Goal: Information Seeking & Learning: Check status

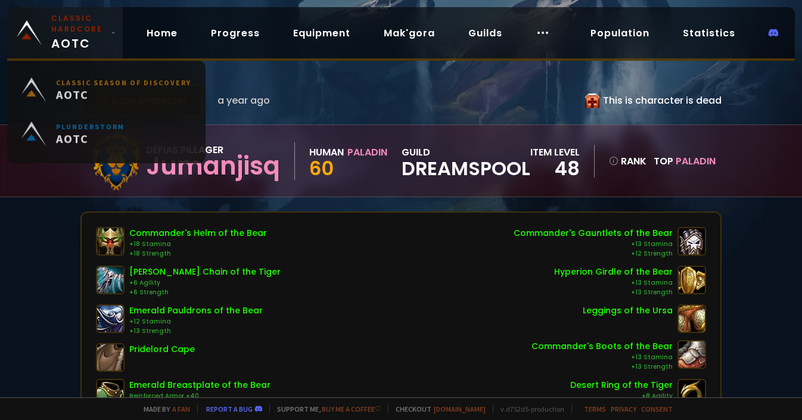
drag, startPoint x: 97, startPoint y: 42, endPoint x: 114, endPoint y: 45, distance: 17.5
click at [97, 42] on span "Classic Hardcore AOTC" at bounding box center [78, 32] width 55 height 39
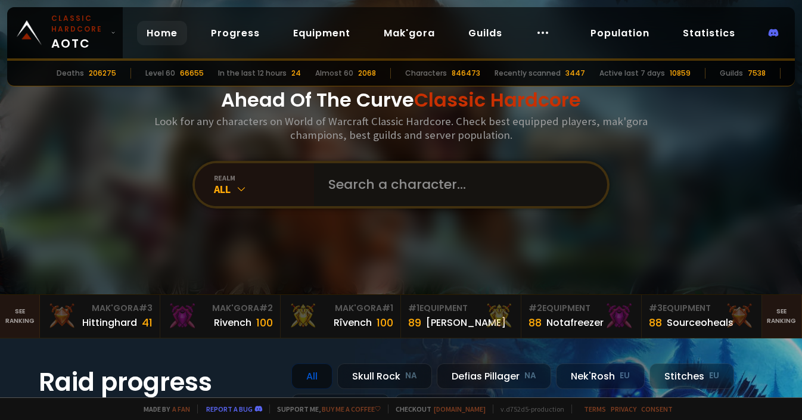
click at [385, 188] on input "text" at bounding box center [457, 184] width 272 height 43
type input "germanaka"
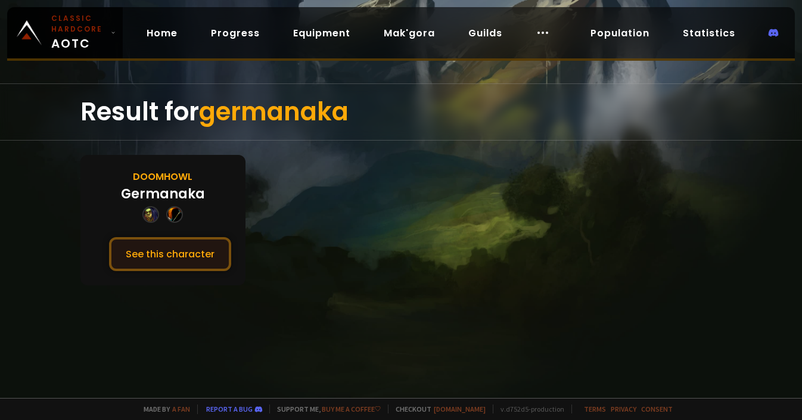
click at [183, 250] on button "See this character" at bounding box center [170, 254] width 122 height 34
